Goal: Task Accomplishment & Management: Use online tool/utility

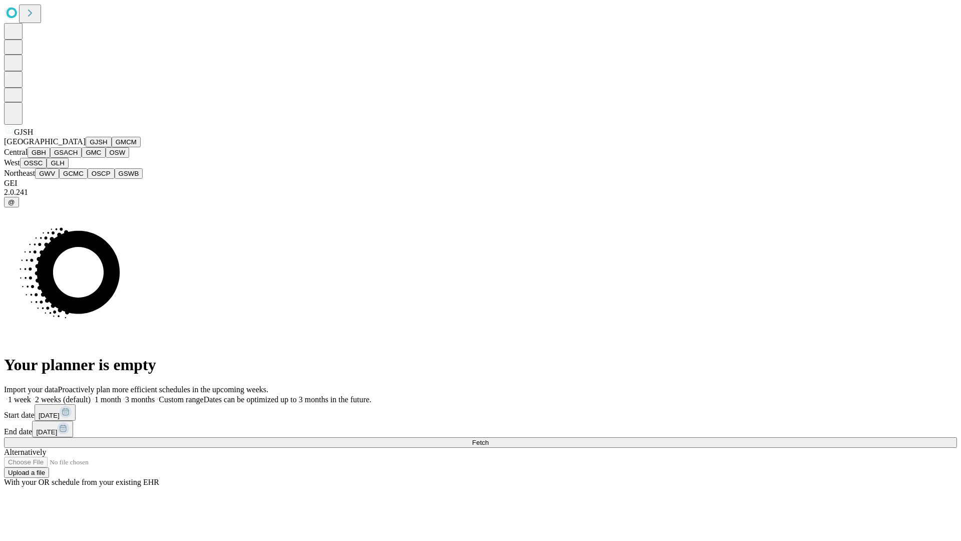
click at [86, 147] on button "GJSH" at bounding box center [99, 142] width 26 height 11
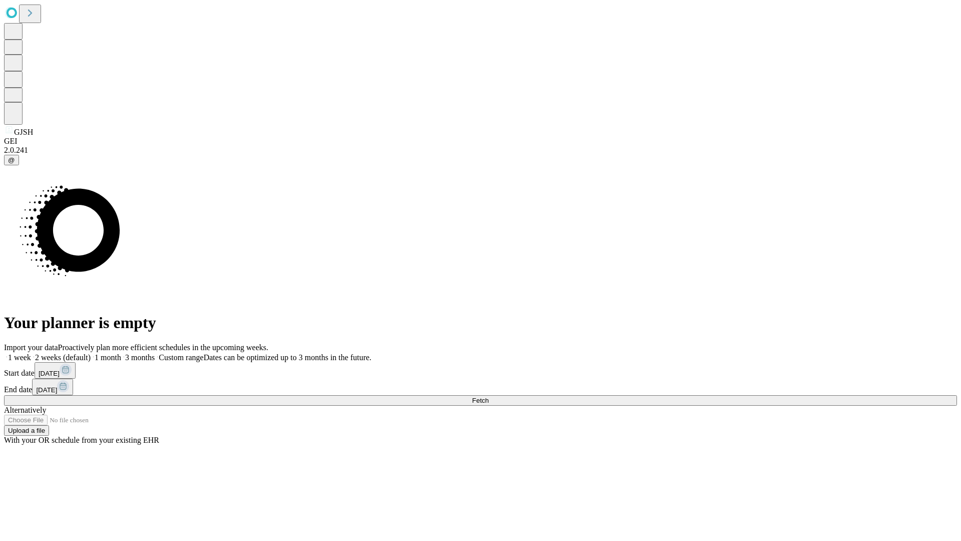
click at [91, 353] on label "2 weeks (default)" at bounding box center [61, 357] width 60 height 9
click at [488, 396] on span "Fetch" at bounding box center [480, 400] width 17 height 8
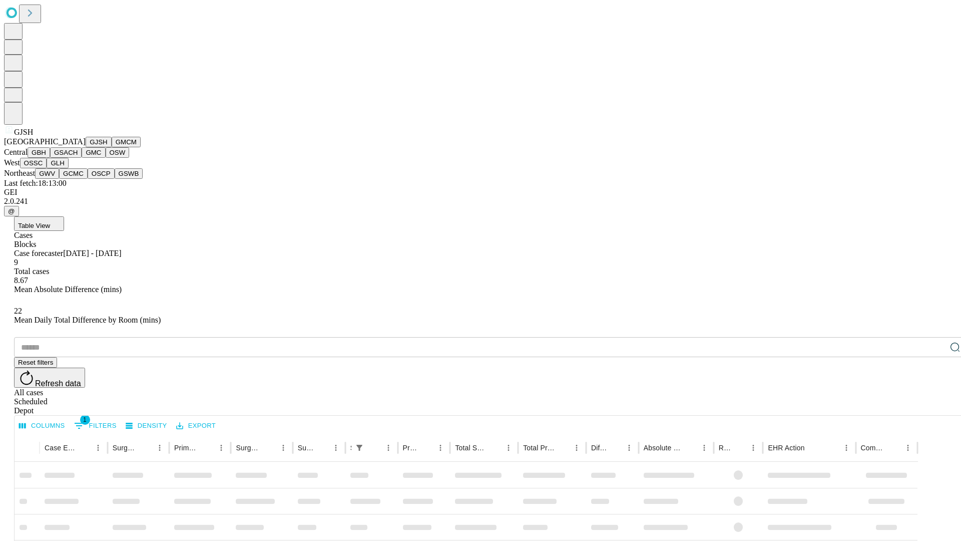
click at [112, 147] on button "GMCM" at bounding box center [126, 142] width 29 height 11
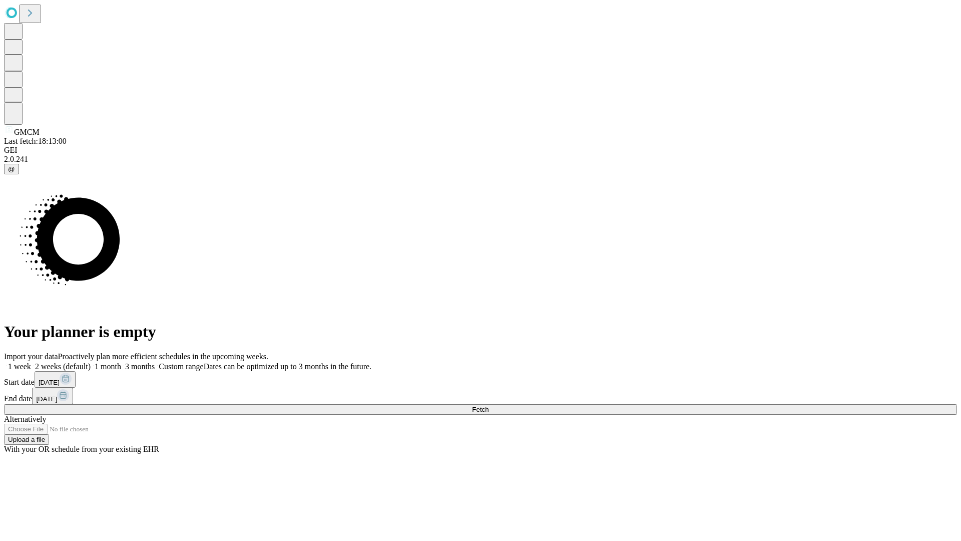
click at [91, 362] on label "2 weeks (default)" at bounding box center [61, 366] width 60 height 9
click at [488, 405] on span "Fetch" at bounding box center [480, 409] width 17 height 8
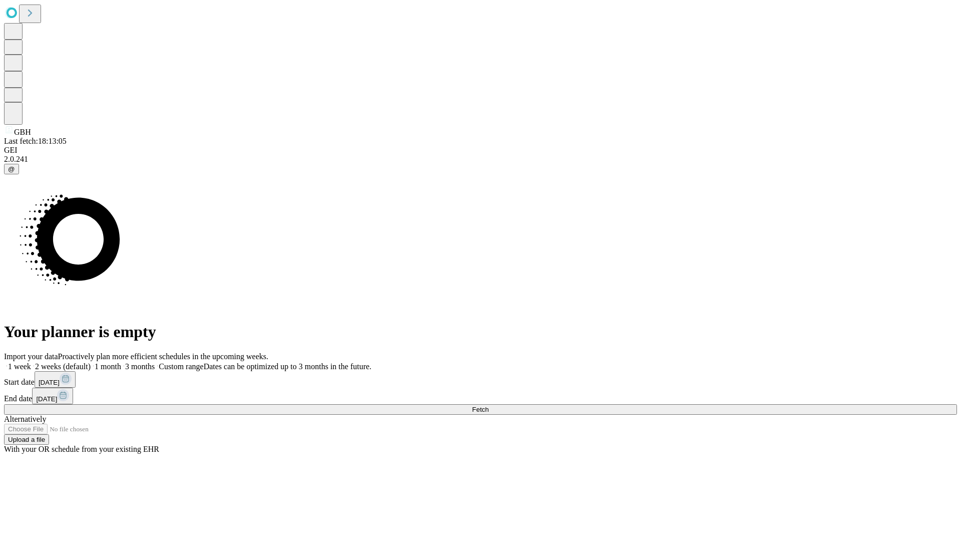
click at [488, 405] on span "Fetch" at bounding box center [480, 409] width 17 height 8
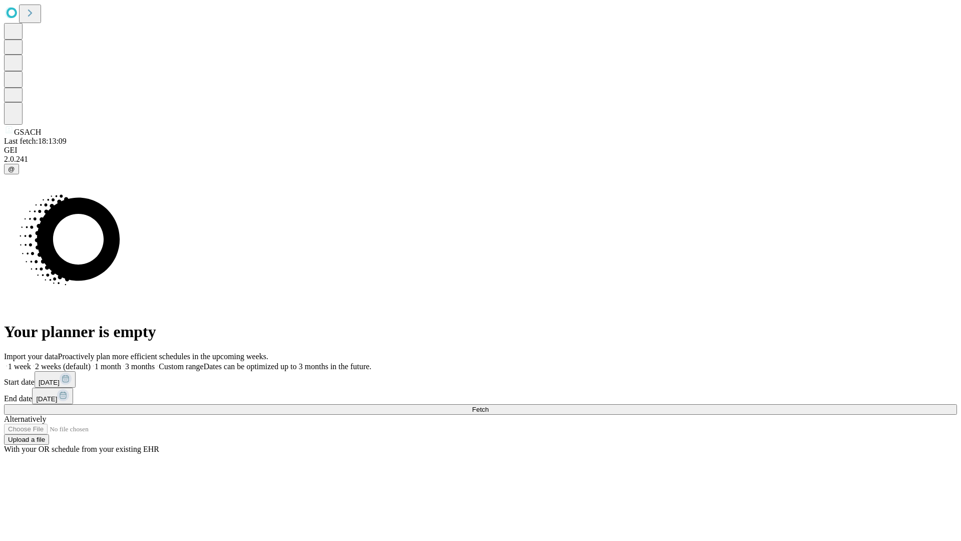
click at [488, 405] on span "Fetch" at bounding box center [480, 409] width 17 height 8
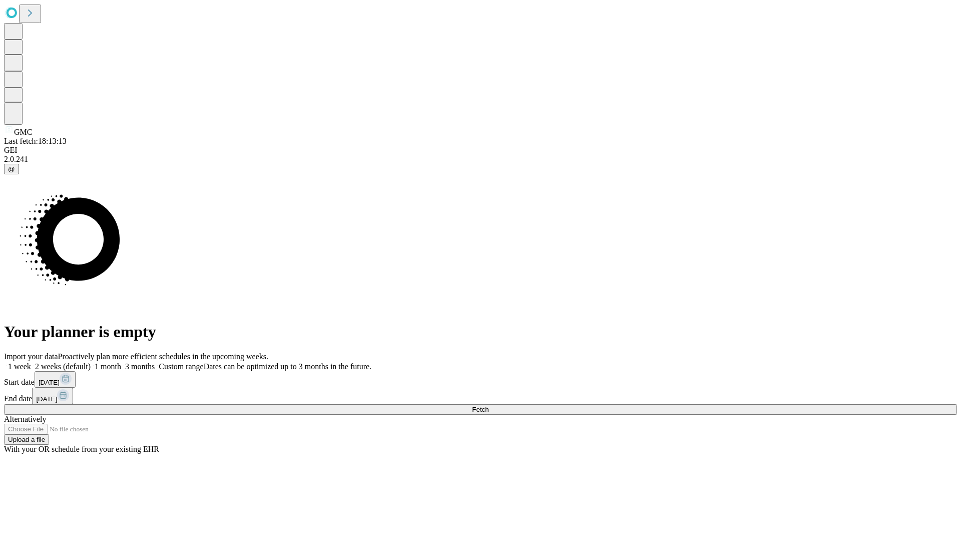
click at [91, 362] on label "2 weeks (default)" at bounding box center [61, 366] width 60 height 9
click at [488, 405] on span "Fetch" at bounding box center [480, 409] width 17 height 8
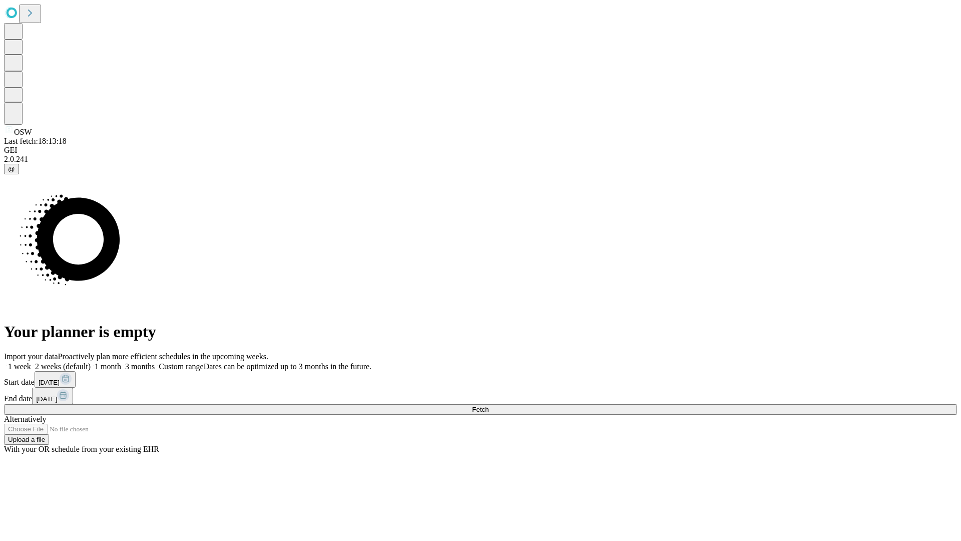
click at [91, 362] on label "2 weeks (default)" at bounding box center [61, 366] width 60 height 9
click at [488, 405] on span "Fetch" at bounding box center [480, 409] width 17 height 8
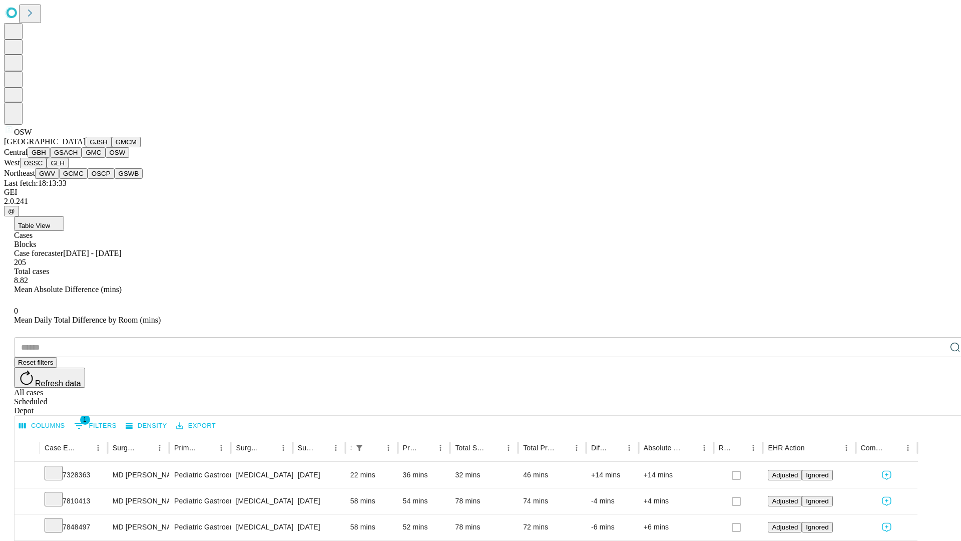
click at [47, 168] on button "OSSC" at bounding box center [33, 163] width 27 height 11
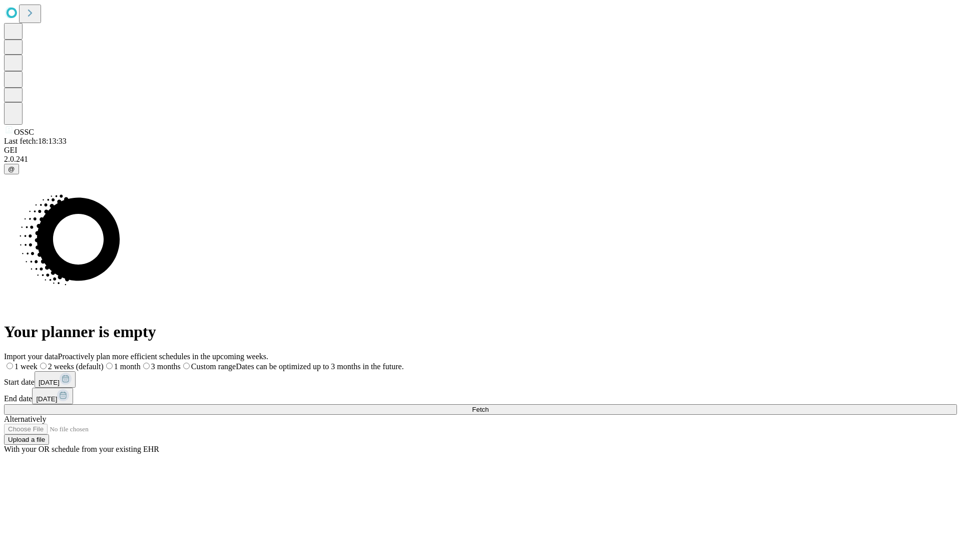
click at [104, 362] on label "2 weeks (default)" at bounding box center [71, 366] width 66 height 9
click at [488, 405] on span "Fetch" at bounding box center [480, 409] width 17 height 8
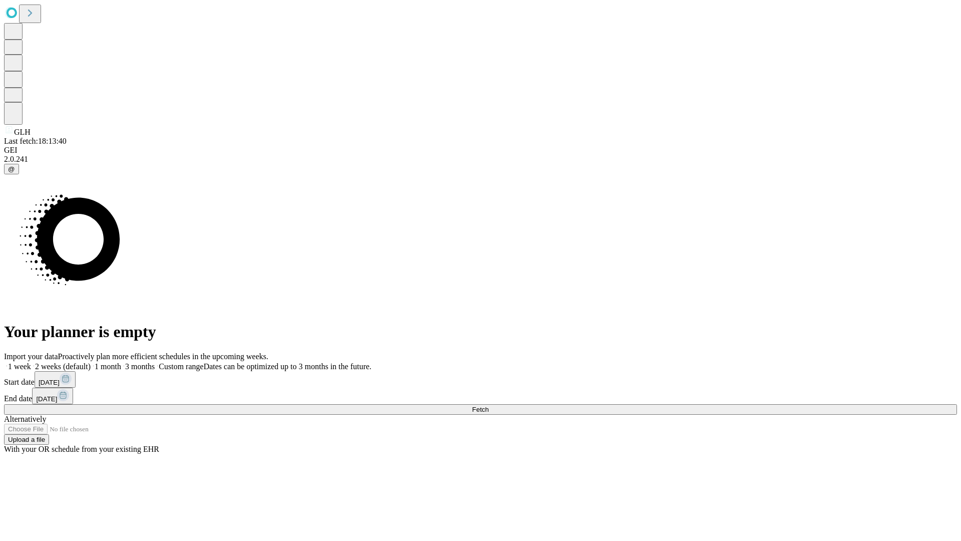
click at [91, 362] on label "2 weeks (default)" at bounding box center [61, 366] width 60 height 9
click at [488, 405] on span "Fetch" at bounding box center [480, 409] width 17 height 8
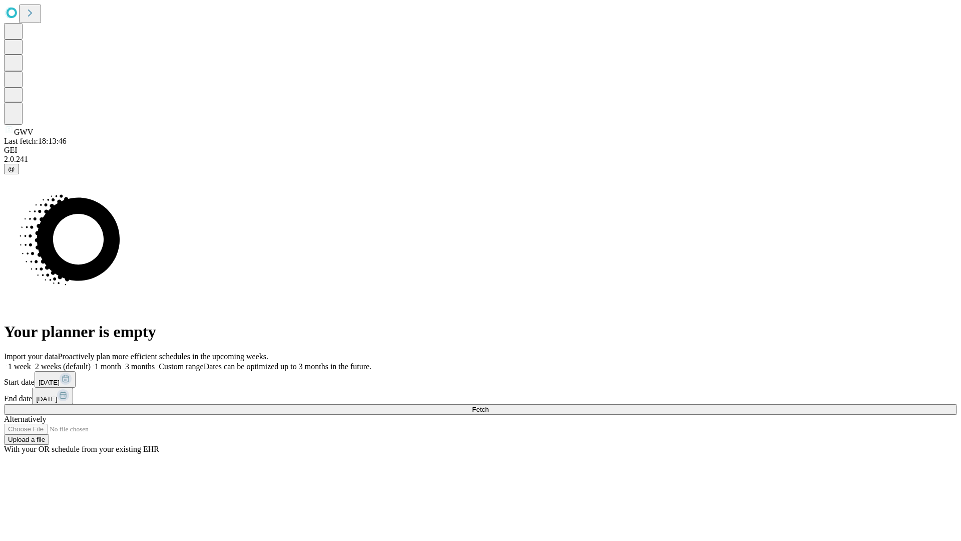
click at [91, 362] on label "2 weeks (default)" at bounding box center [61, 366] width 60 height 9
click at [488, 405] on span "Fetch" at bounding box center [480, 409] width 17 height 8
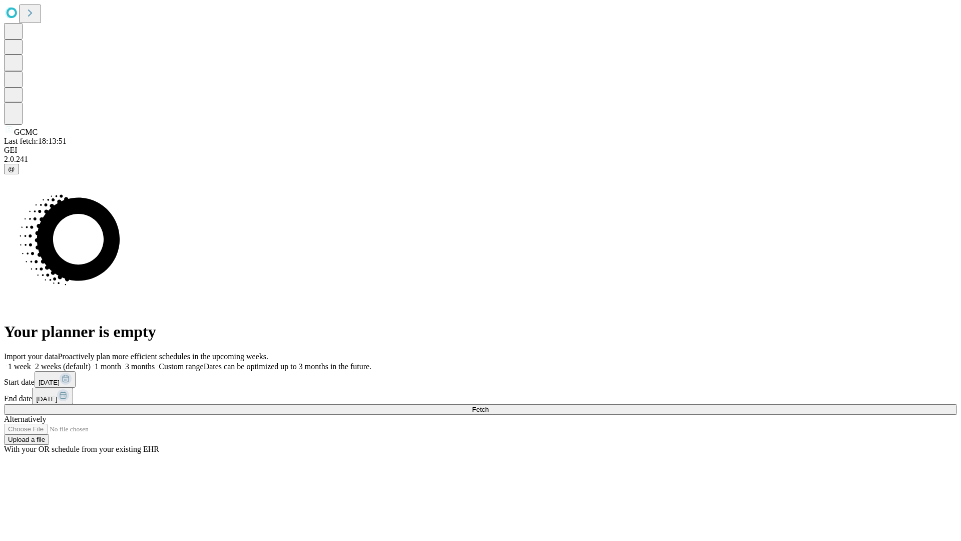
click at [91, 362] on label "2 weeks (default)" at bounding box center [61, 366] width 60 height 9
click at [488, 405] on span "Fetch" at bounding box center [480, 409] width 17 height 8
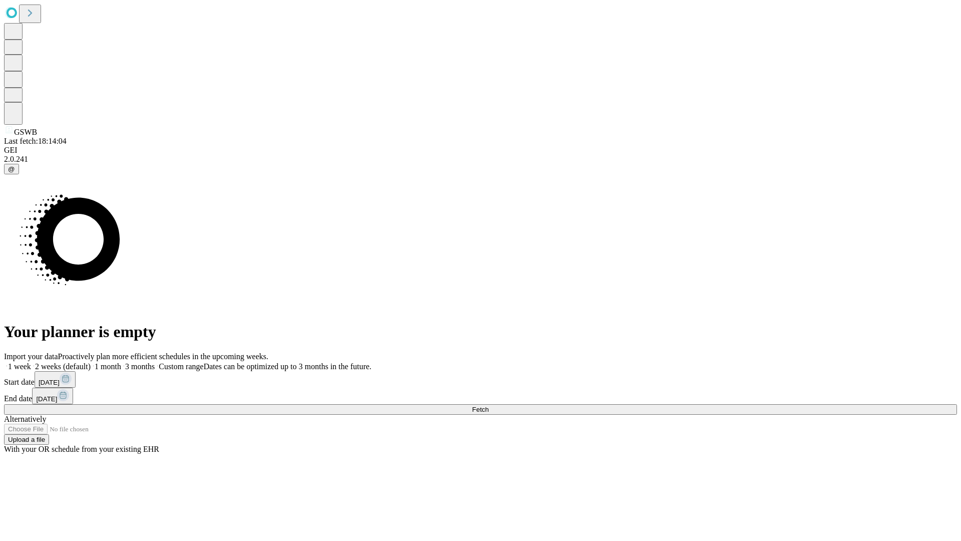
click at [91, 362] on label "2 weeks (default)" at bounding box center [61, 366] width 60 height 9
click at [488, 405] on span "Fetch" at bounding box center [480, 409] width 17 height 8
